Goal: Transaction & Acquisition: Download file/media

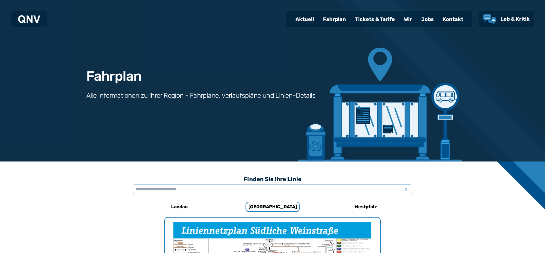
scroll to position [374, 0]
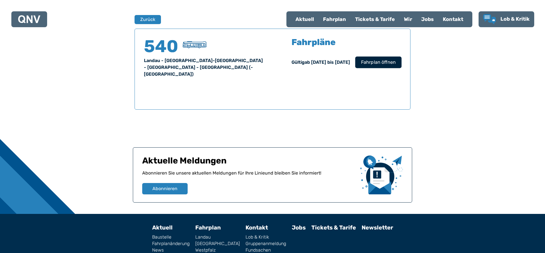
click at [379, 60] on span "Fahrplan öffnen" at bounding box center [378, 62] width 35 height 7
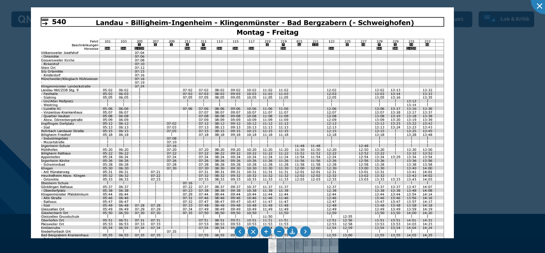
click at [225, 135] on img at bounding box center [242, 156] width 423 height 299
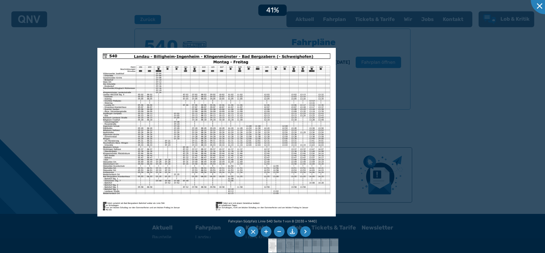
click at [544, 133] on div at bounding box center [272, 126] width 545 height 253
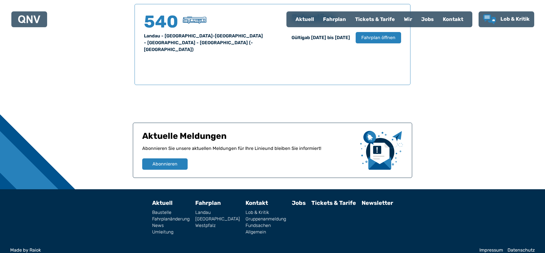
scroll to position [284, 0]
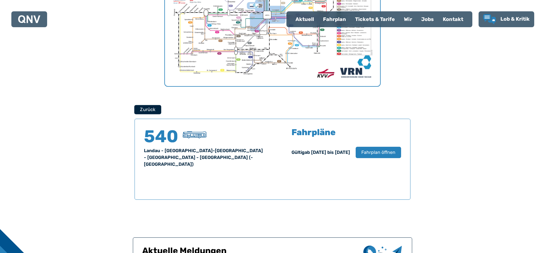
click at [149, 112] on button "Zurück" at bounding box center [147, 109] width 27 height 9
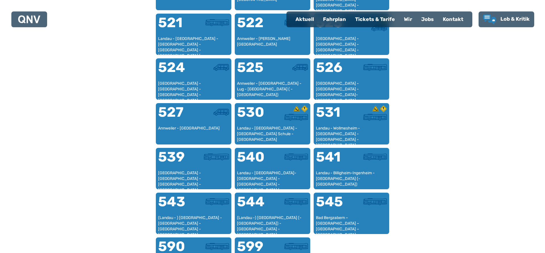
scroll to position [464, 0]
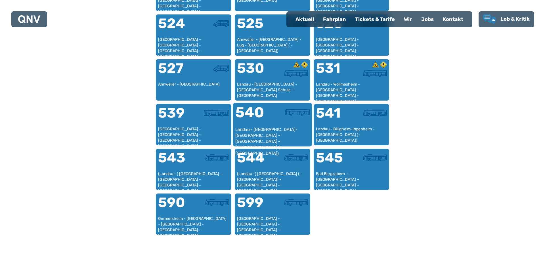
click at [273, 120] on div at bounding box center [290, 116] width 37 height 21
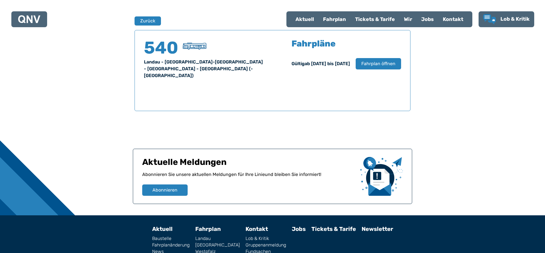
scroll to position [374, 0]
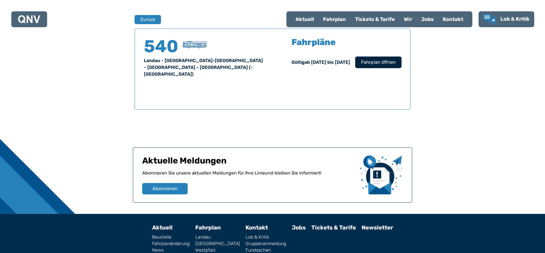
click at [376, 63] on span "Fahrplan öffnen" at bounding box center [378, 62] width 35 height 7
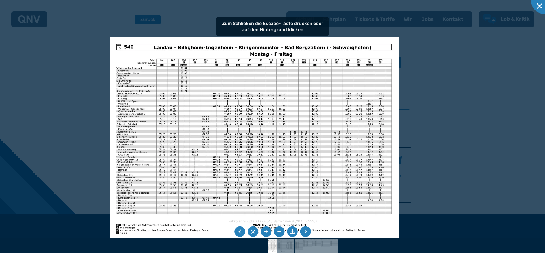
click at [344, 102] on img at bounding box center [253, 139] width 289 height 204
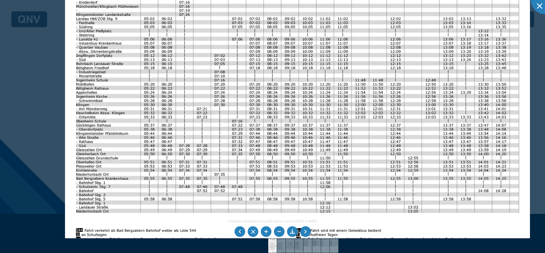
click at [183, 210] on img at bounding box center [297, 92] width 465 height 329
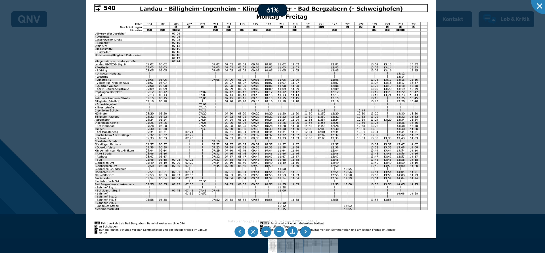
click at [165, 70] on img at bounding box center [260, 119] width 349 height 247
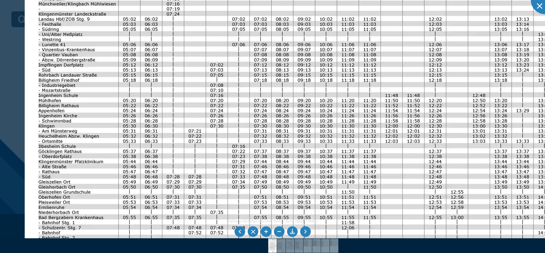
click at [242, 177] on img at bounding box center [313, 110] width 577 height 408
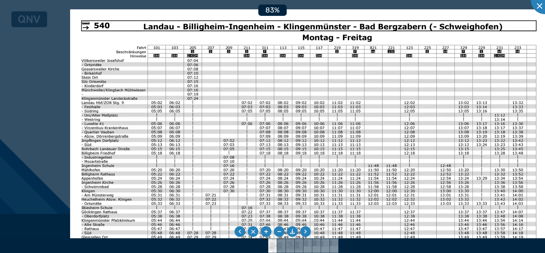
click at [281, 178] on img at bounding box center [308, 178] width 477 height 338
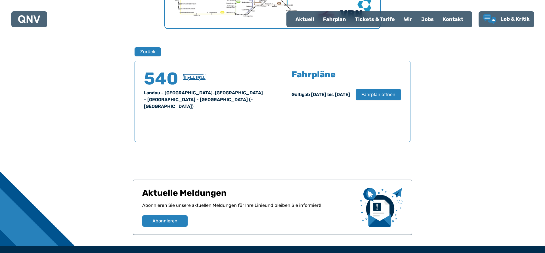
scroll to position [284, 0]
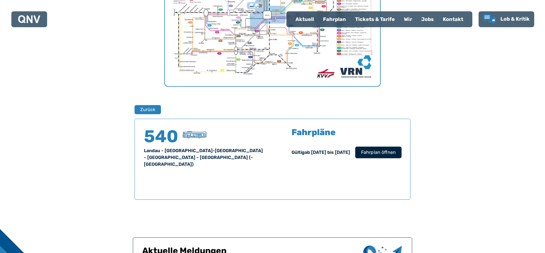
click at [372, 153] on span "Fahrplan öffnen" at bounding box center [378, 152] width 35 height 7
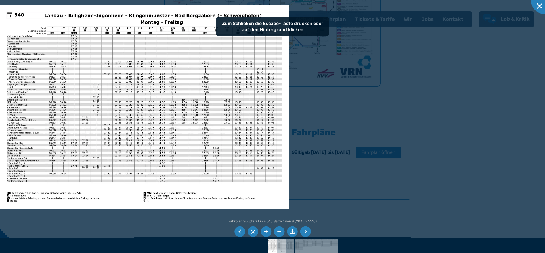
click at [283, 247] on img at bounding box center [281, 246] width 20 height 14
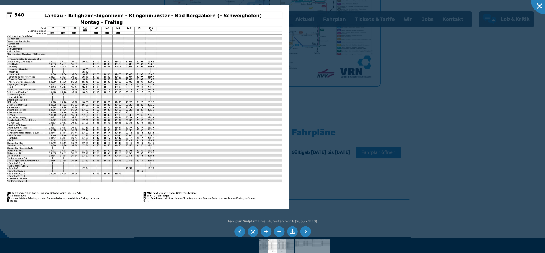
click at [282, 247] on img at bounding box center [281, 246] width 20 height 14
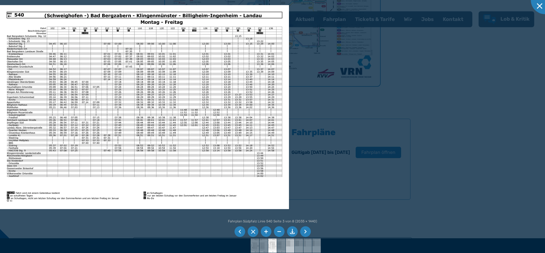
click at [289, 247] on img at bounding box center [290, 246] width 20 height 14
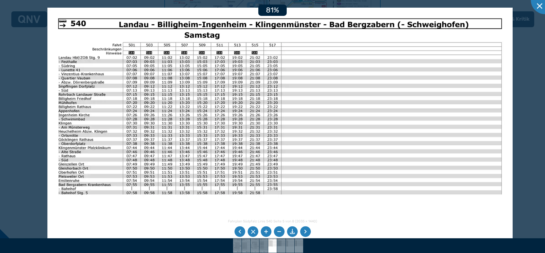
click at [136, 78] on img at bounding box center [279, 172] width 465 height 329
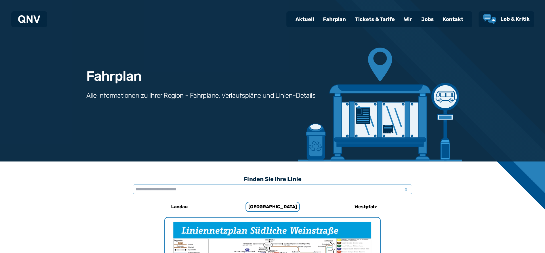
scroll to position [374, 0]
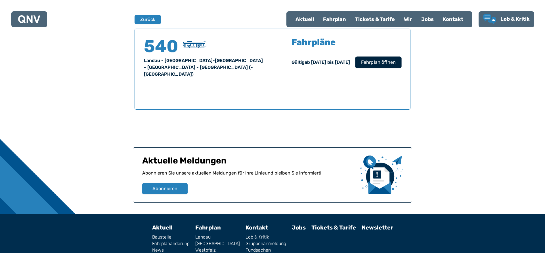
click at [387, 65] on span "Fahrplan öffnen" at bounding box center [378, 62] width 35 height 7
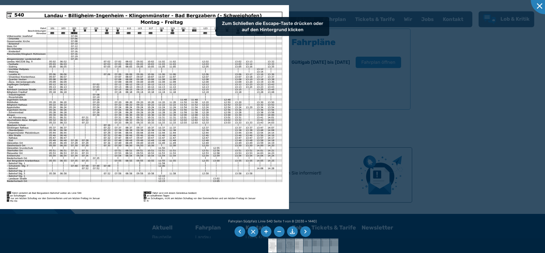
click at [298, 246] on img at bounding box center [299, 246] width 20 height 14
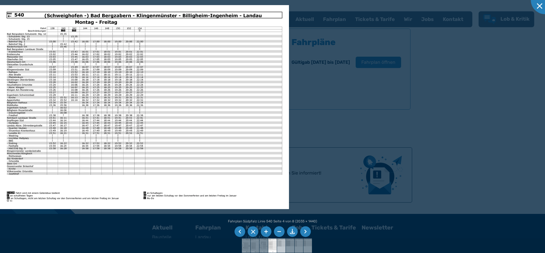
click at [285, 245] on img at bounding box center [281, 246] width 20 height 14
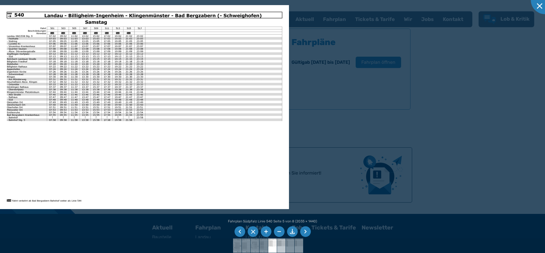
click at [284, 245] on img at bounding box center [281, 246] width 20 height 14
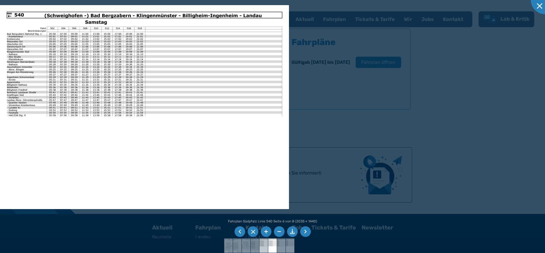
click at [264, 246] on img at bounding box center [264, 246] width 20 height 14
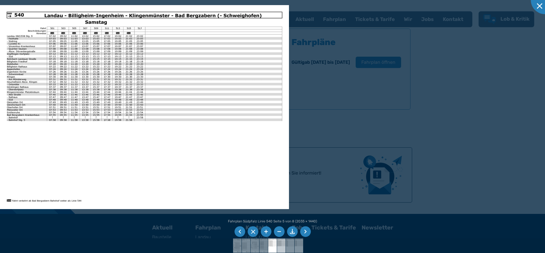
click at [281, 247] on img at bounding box center [281, 246] width 20 height 14
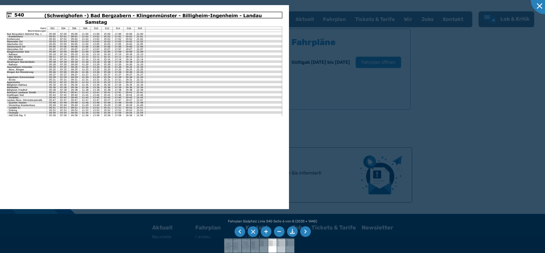
click at [281, 244] on img at bounding box center [281, 246] width 20 height 14
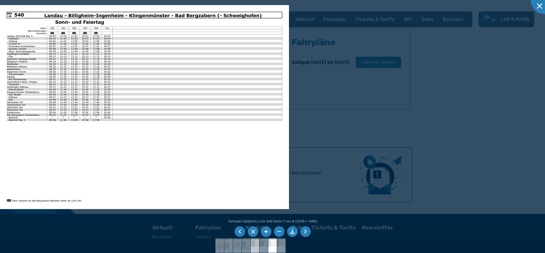
click at [257, 244] on img at bounding box center [255, 246] width 20 height 14
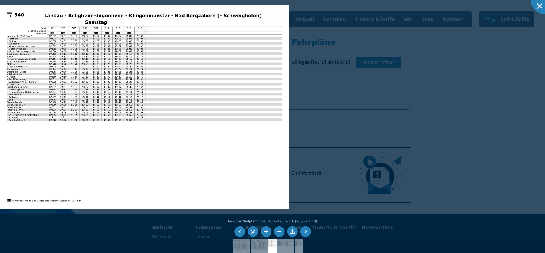
click at [293, 230] on li at bounding box center [292, 232] width 11 height 11
